Goal: Information Seeking & Learning: Find specific page/section

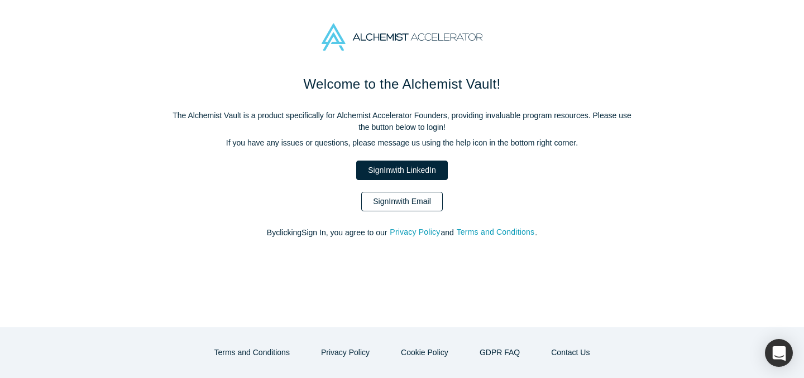
click at [425, 195] on link "Sign In with Email" at bounding box center [401, 202] width 81 height 20
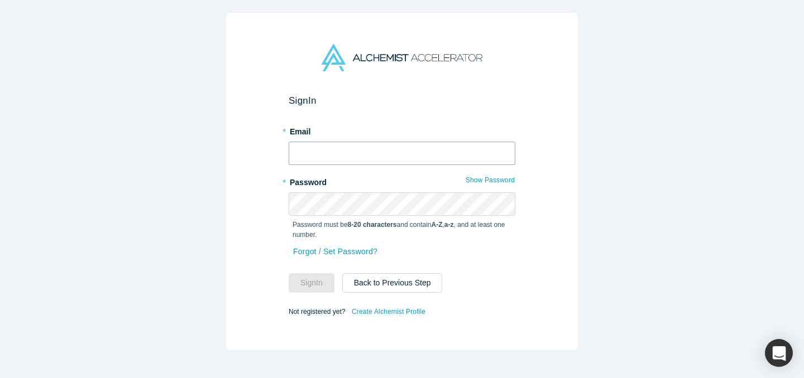
click at [491, 149] on input "text" at bounding box center [402, 153] width 227 height 23
click at [362, 144] on input "text" at bounding box center [402, 153] width 227 height 23
type input "[EMAIL_ADDRESS][DOMAIN_NAME]"
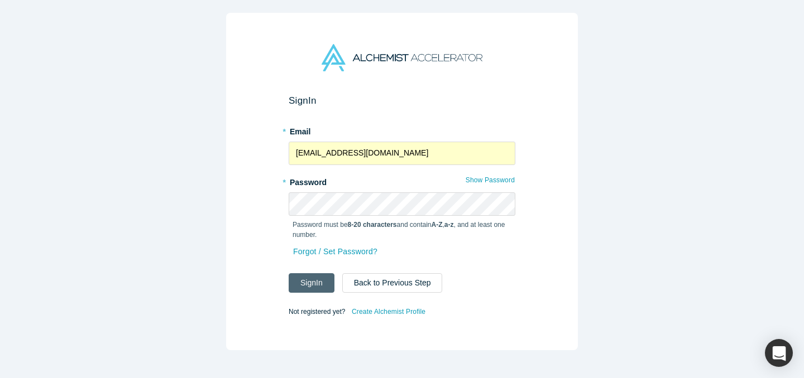
click at [320, 281] on button "Sign In" at bounding box center [312, 283] width 46 height 20
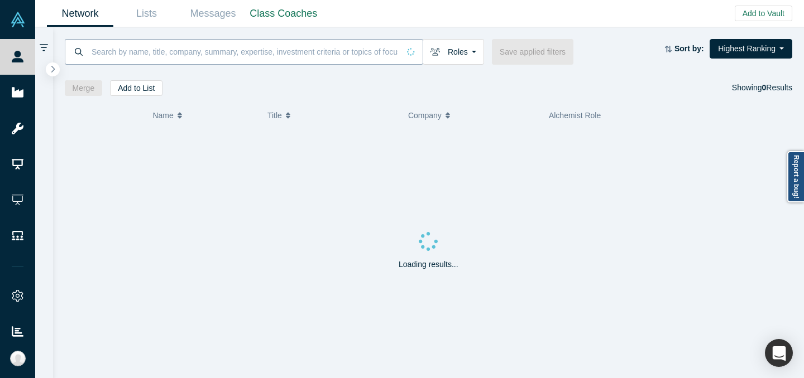
click at [273, 58] on input at bounding box center [244, 52] width 309 height 26
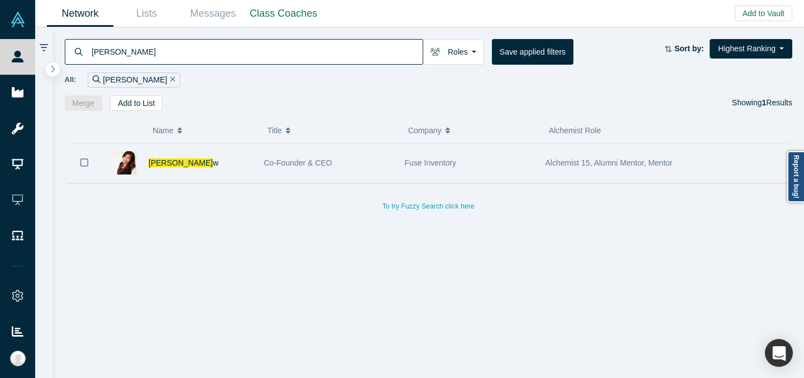
type input "[PERSON_NAME]"
click at [406, 167] on div "Fuse Inventory" at bounding box center [469, 163] width 129 height 39
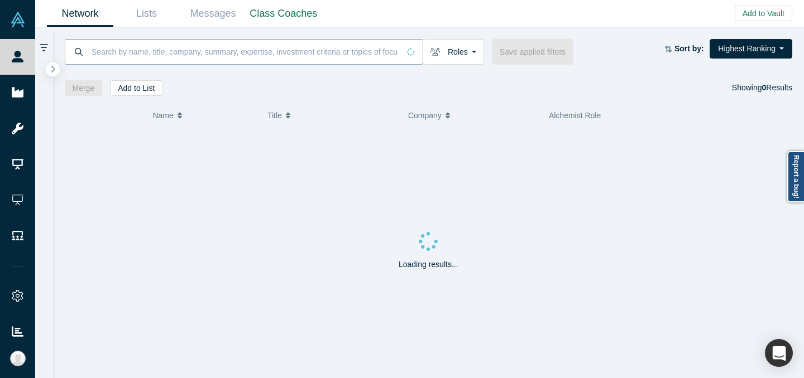
click at [379, 47] on input at bounding box center [244, 52] width 309 height 26
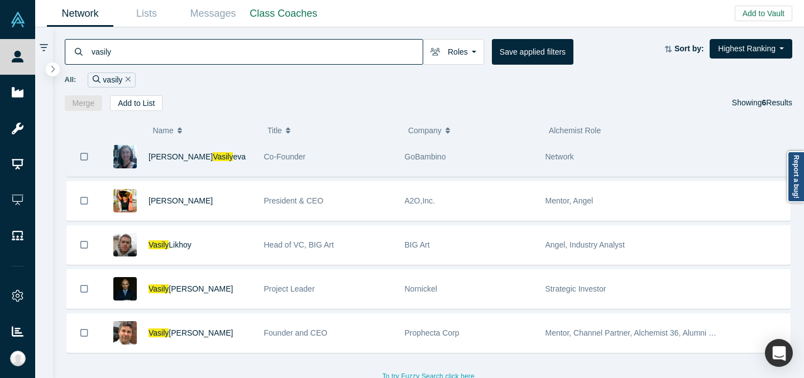
scroll to position [55, 0]
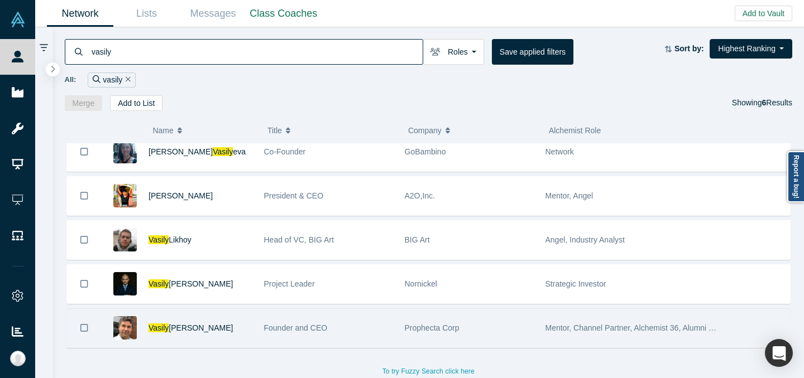
click at [414, 338] on div "Prophecta Corp" at bounding box center [469, 328] width 129 height 39
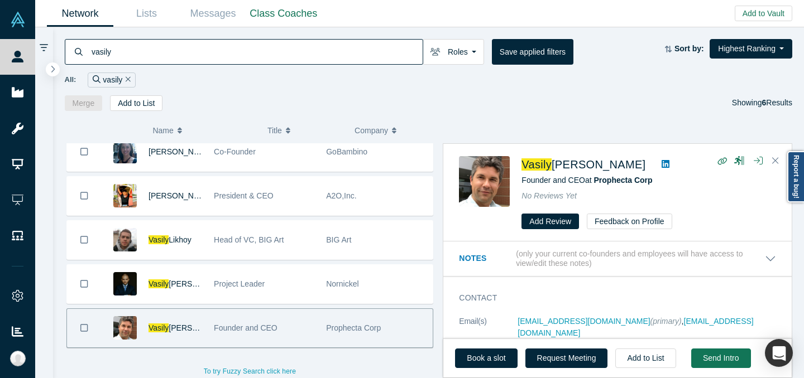
click at [357, 55] on input "vasily" at bounding box center [256, 52] width 332 height 26
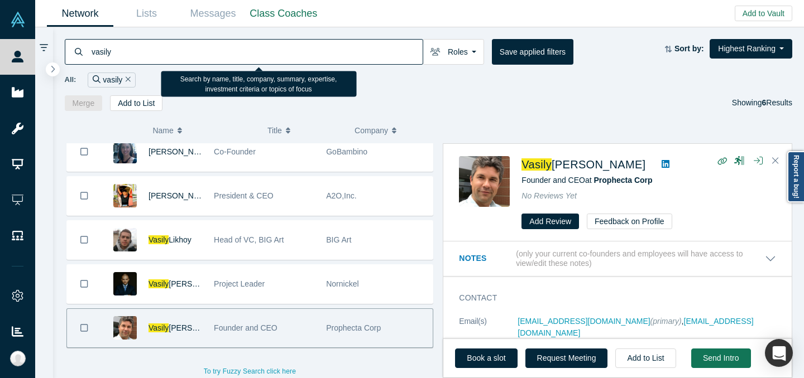
click at [357, 55] on input "vasily" at bounding box center [256, 52] width 332 height 26
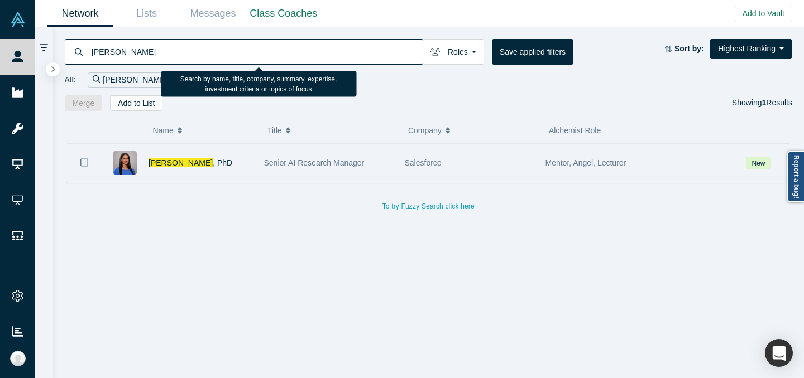
type input "shelby heinecke"
click at [395, 172] on div "Senior AI Research Manager" at bounding box center [328, 163] width 141 height 39
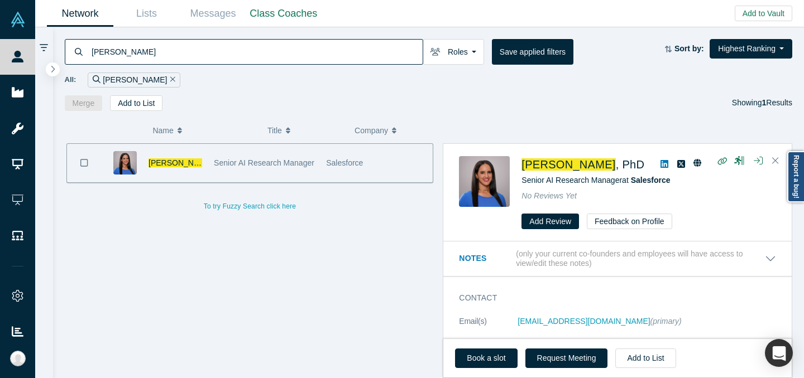
click at [184, 157] on div "Shelby Heinecke , PhD" at bounding box center [175, 163] width 54 height 39
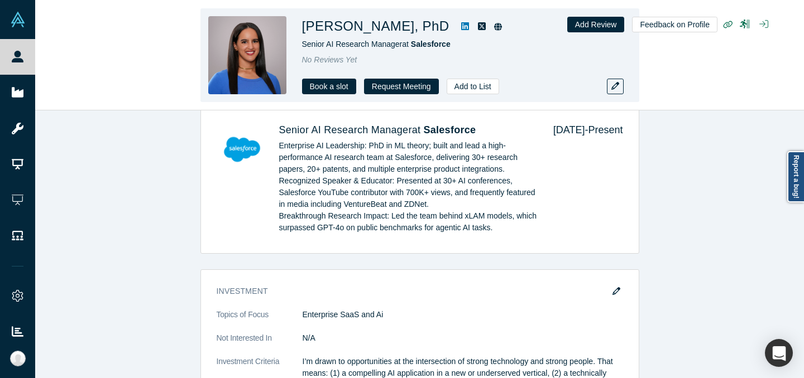
scroll to position [1294, 0]
